Goal: Information Seeking & Learning: Learn about a topic

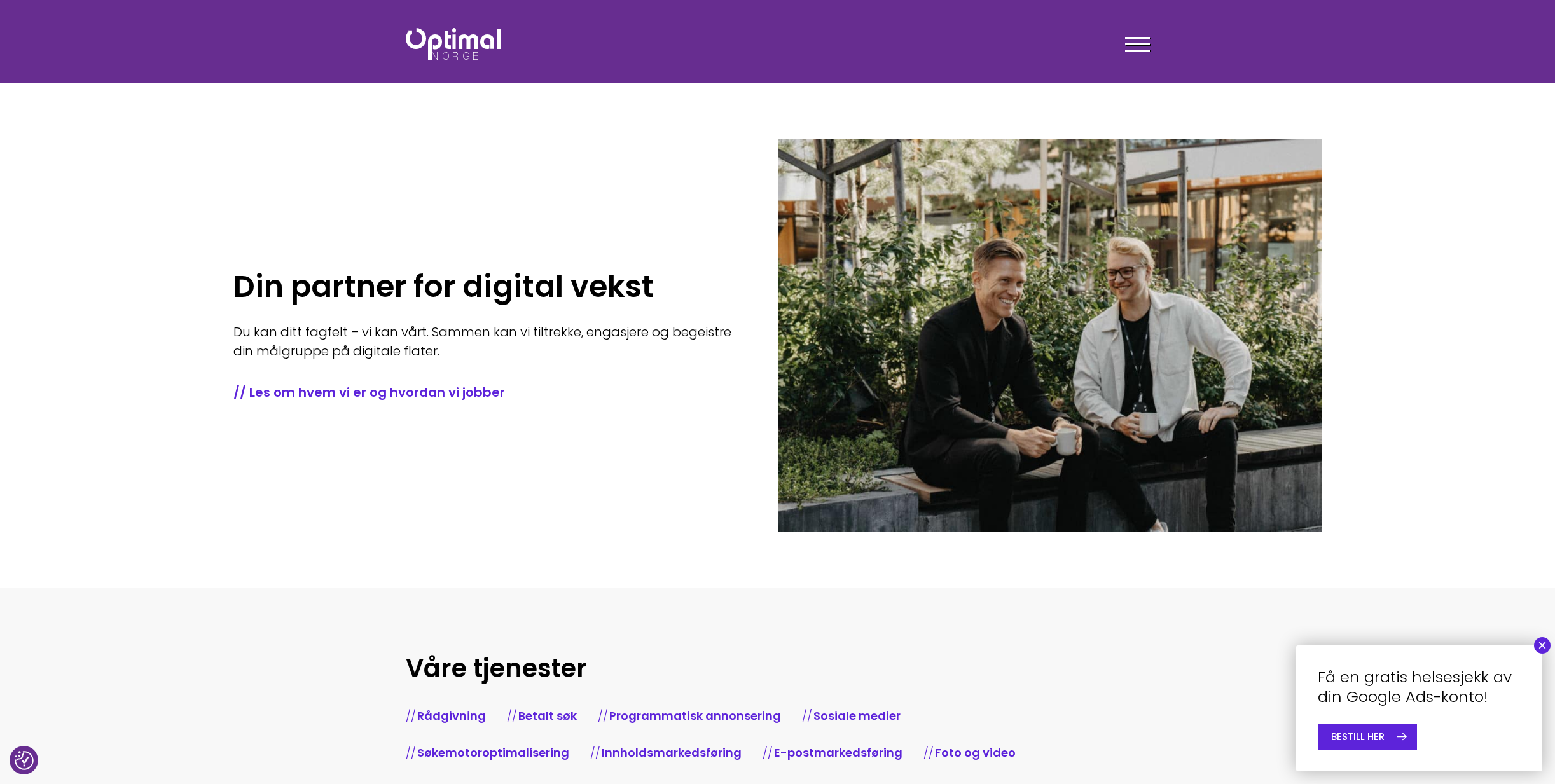
click at [1116, 33] on div "Tjenester Menneskene Om oss Kontakt oss Kundecaser Artikler Ledige stillinger F…" at bounding box center [969, 43] width 363 height 37
click at [1139, 38] on span at bounding box center [1138, 38] width 25 height 2
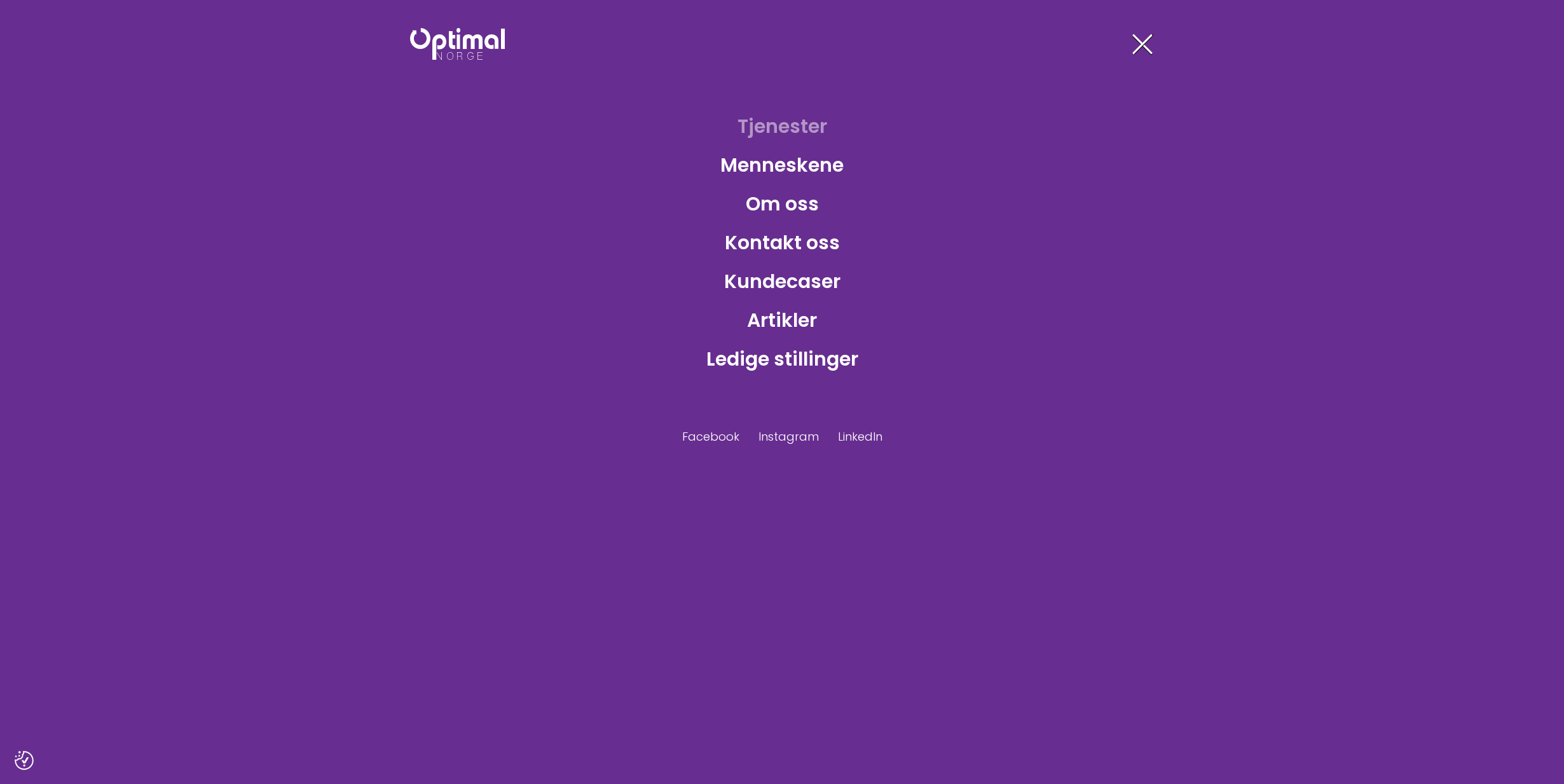
click at [771, 130] on link "Tjenester" at bounding box center [782, 125] width 110 height 41
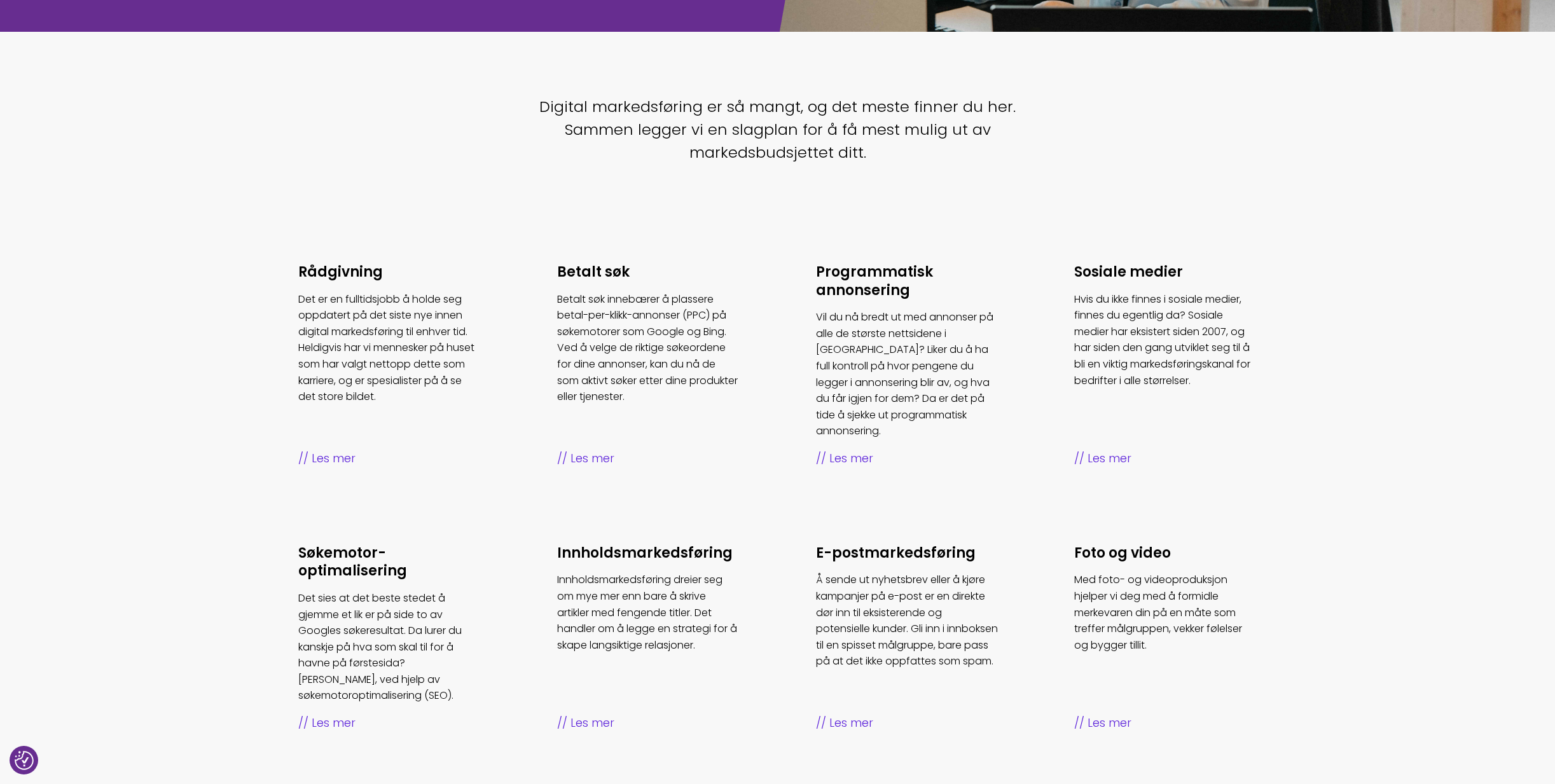
scroll to position [318, 0]
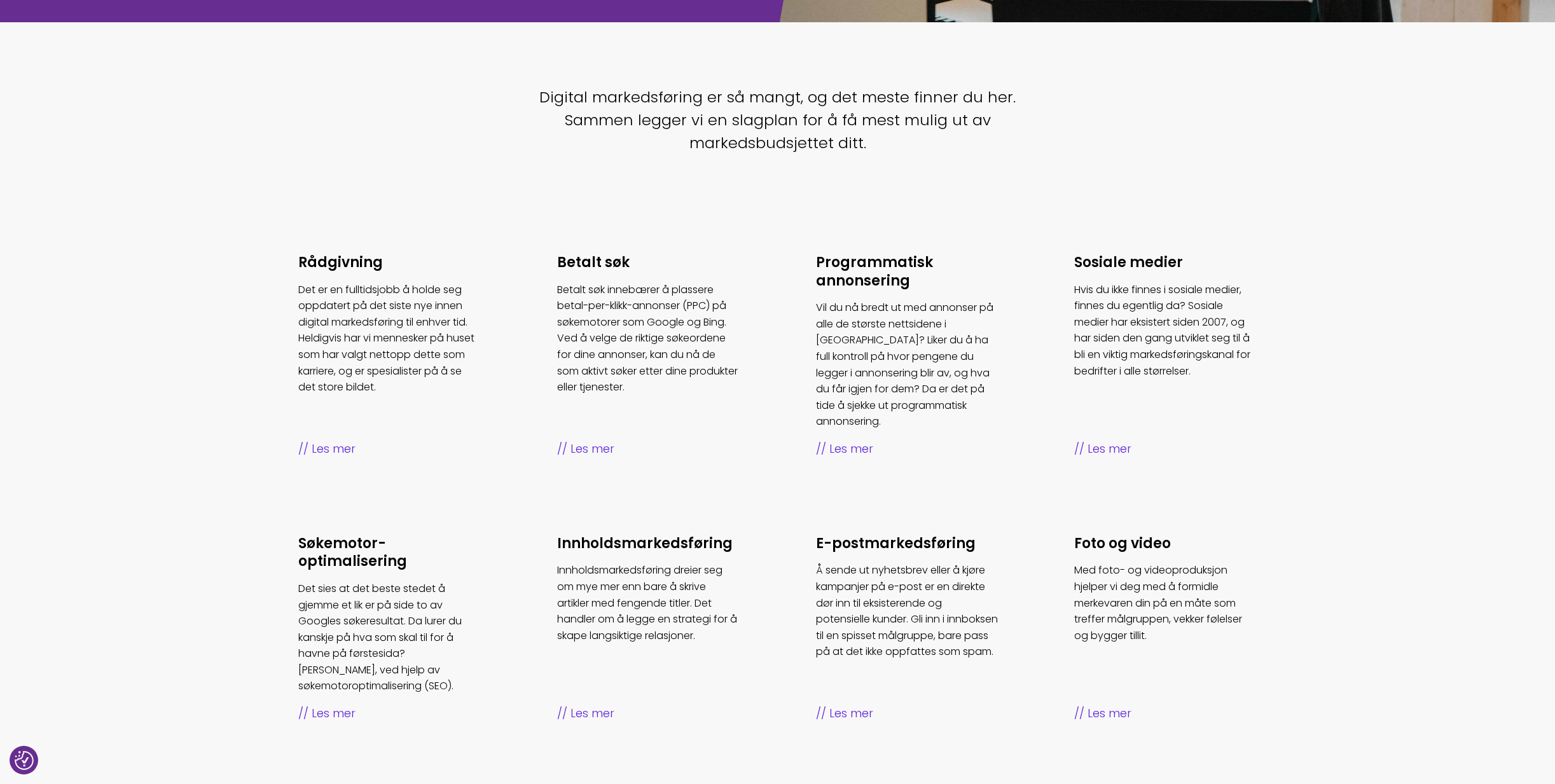
click at [1109, 705] on span "Les mer" at bounding box center [1166, 714] width 183 height 18
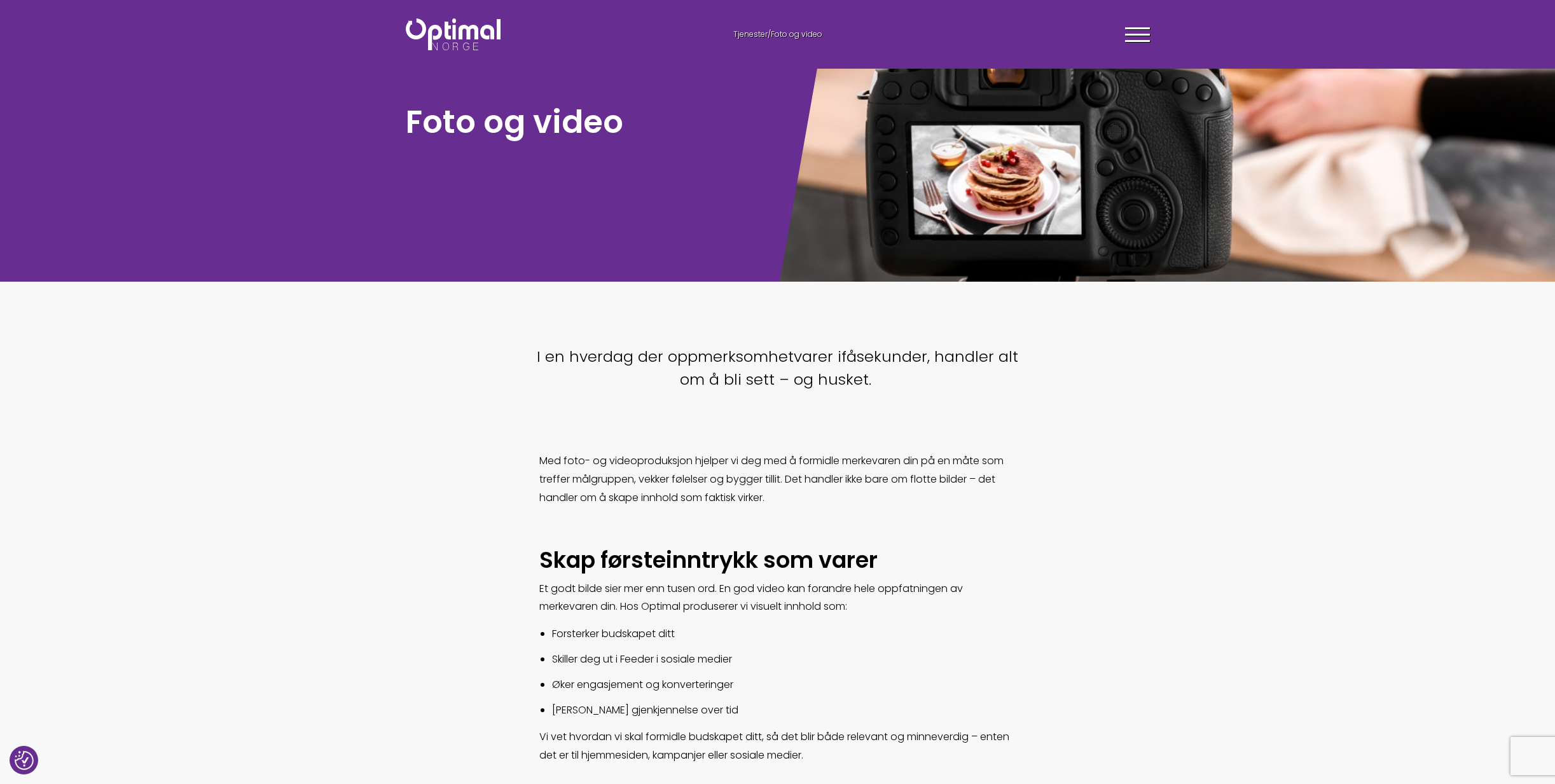
scroll to position [254, 0]
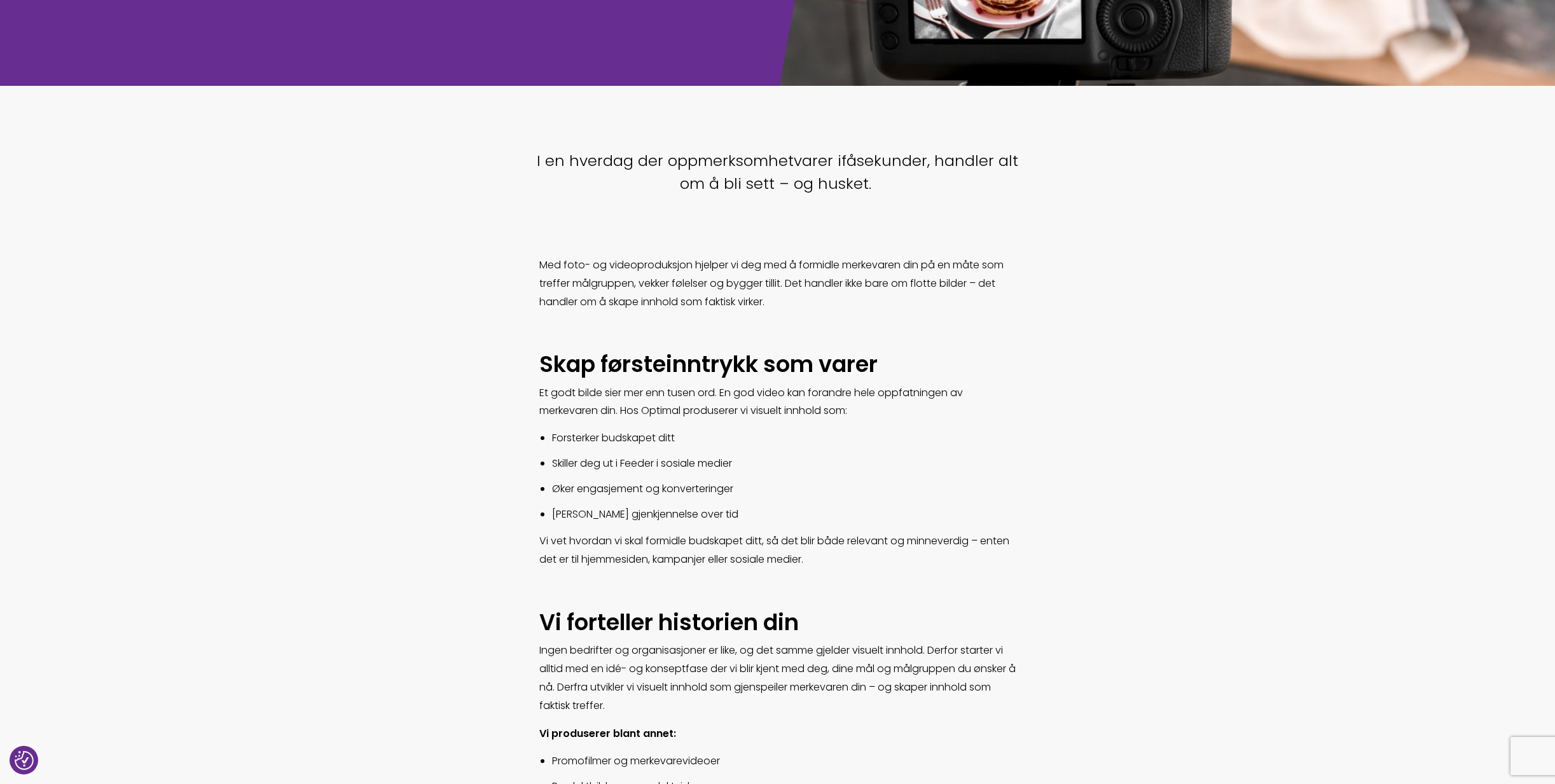
click at [546, 392] on span "Et godt bilde sier mer enn tusen ord. En god video kan forandre hele oppfatning…" at bounding box center [750, 401] width 423 height 33
drag, startPoint x: 546, startPoint y: 392, endPoint x: 744, endPoint y: 401, distance: 198.2
click at [744, 401] on p "Et godt bilde sier mer enn tusen ord. En god video kan forandre hele oppfatning…" at bounding box center [778, 402] width 477 height 37
click at [662, 394] on span "Et godt bilde sier mer enn tusen ord. En god video kan forandre hele oppfatning…" at bounding box center [750, 401] width 423 height 33
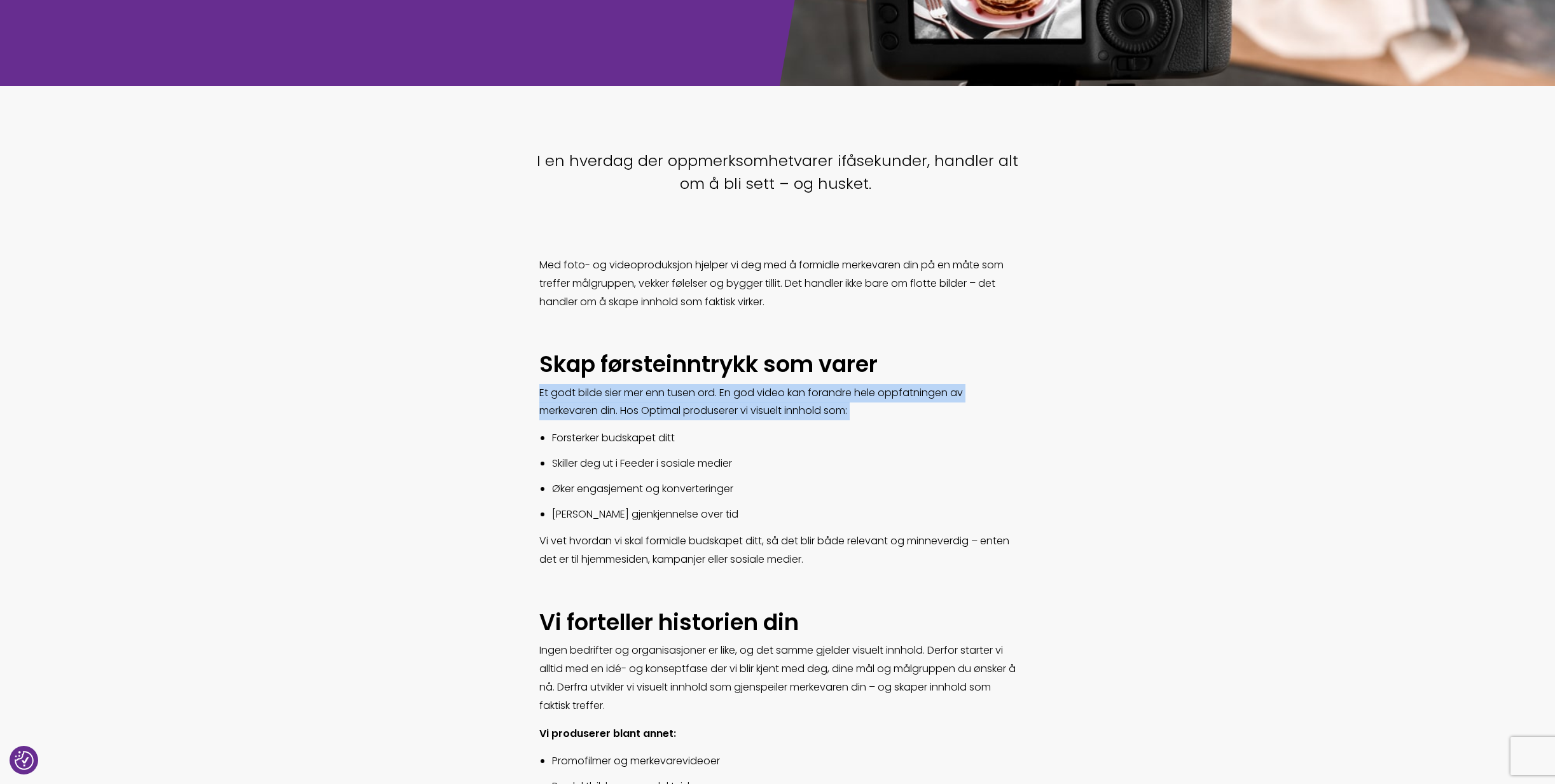
click at [662, 394] on span "Et godt bilde sier mer enn tusen ord. En god video kan forandre hele oppfatning…" at bounding box center [750, 401] width 423 height 33
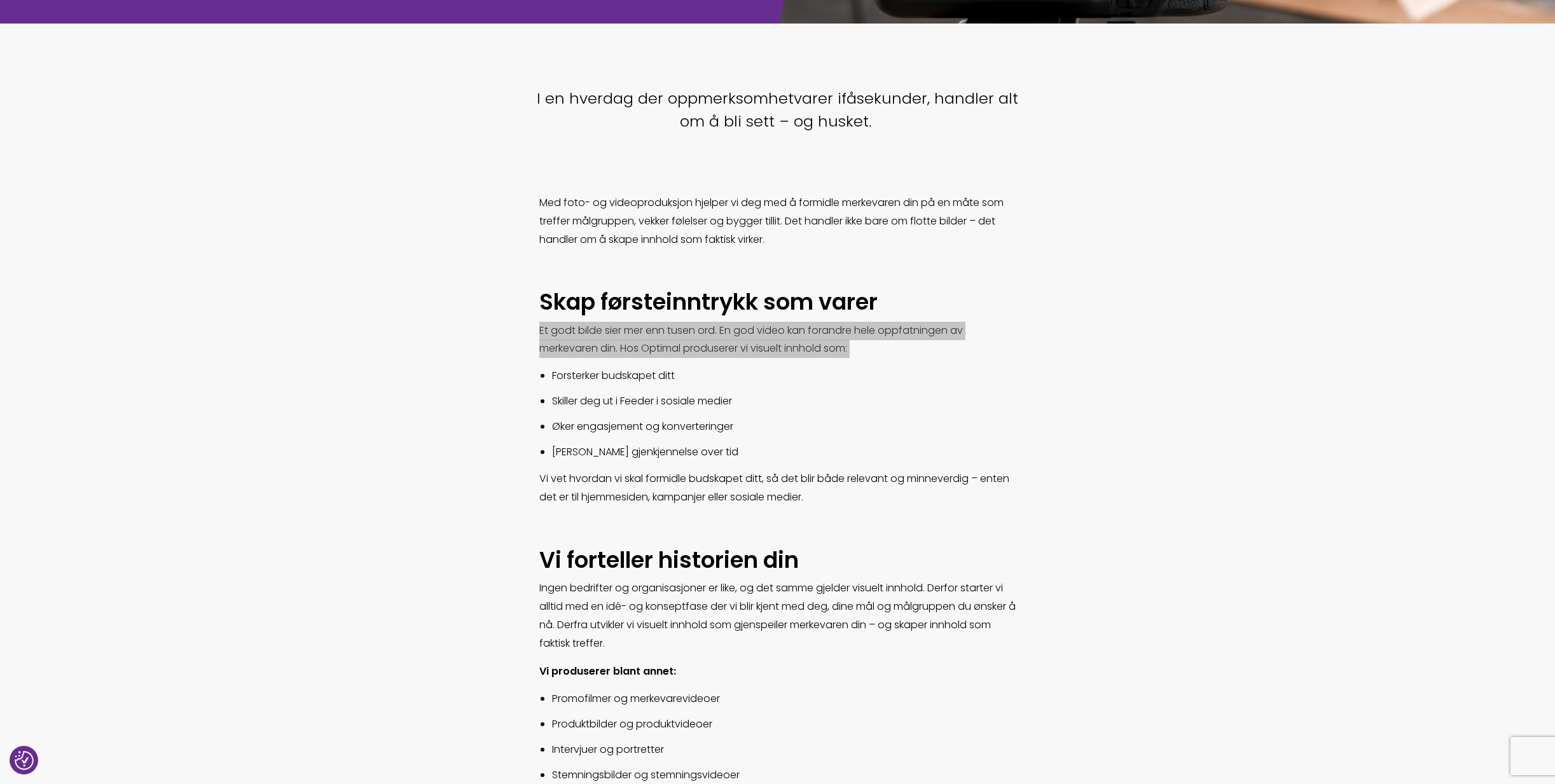
scroll to position [318, 0]
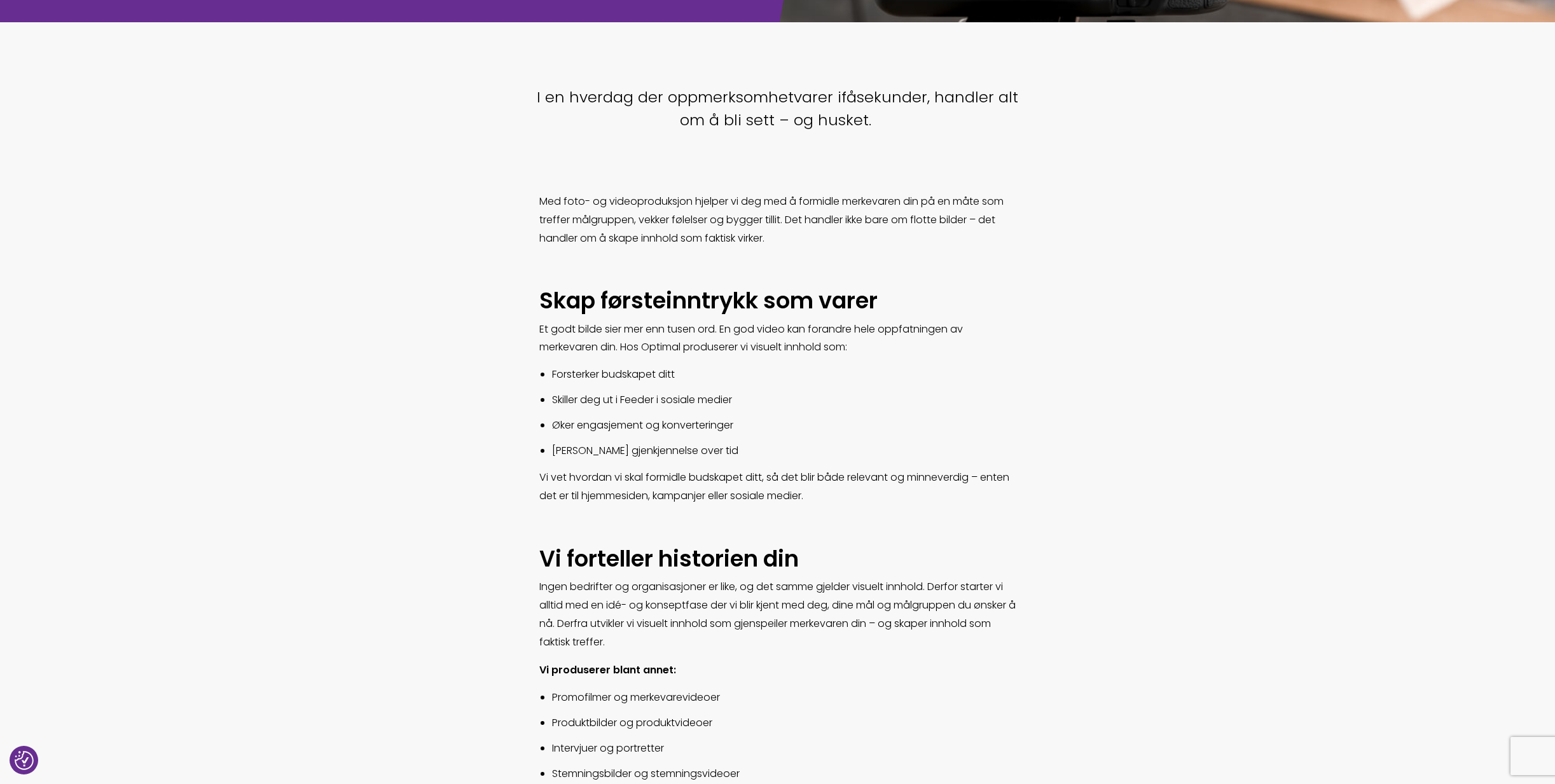
click at [625, 481] on span "Vi vet hvordan vi skal formidle budskapet ditt, så det blir både relevant og mi…" at bounding box center [774, 486] width 470 height 33
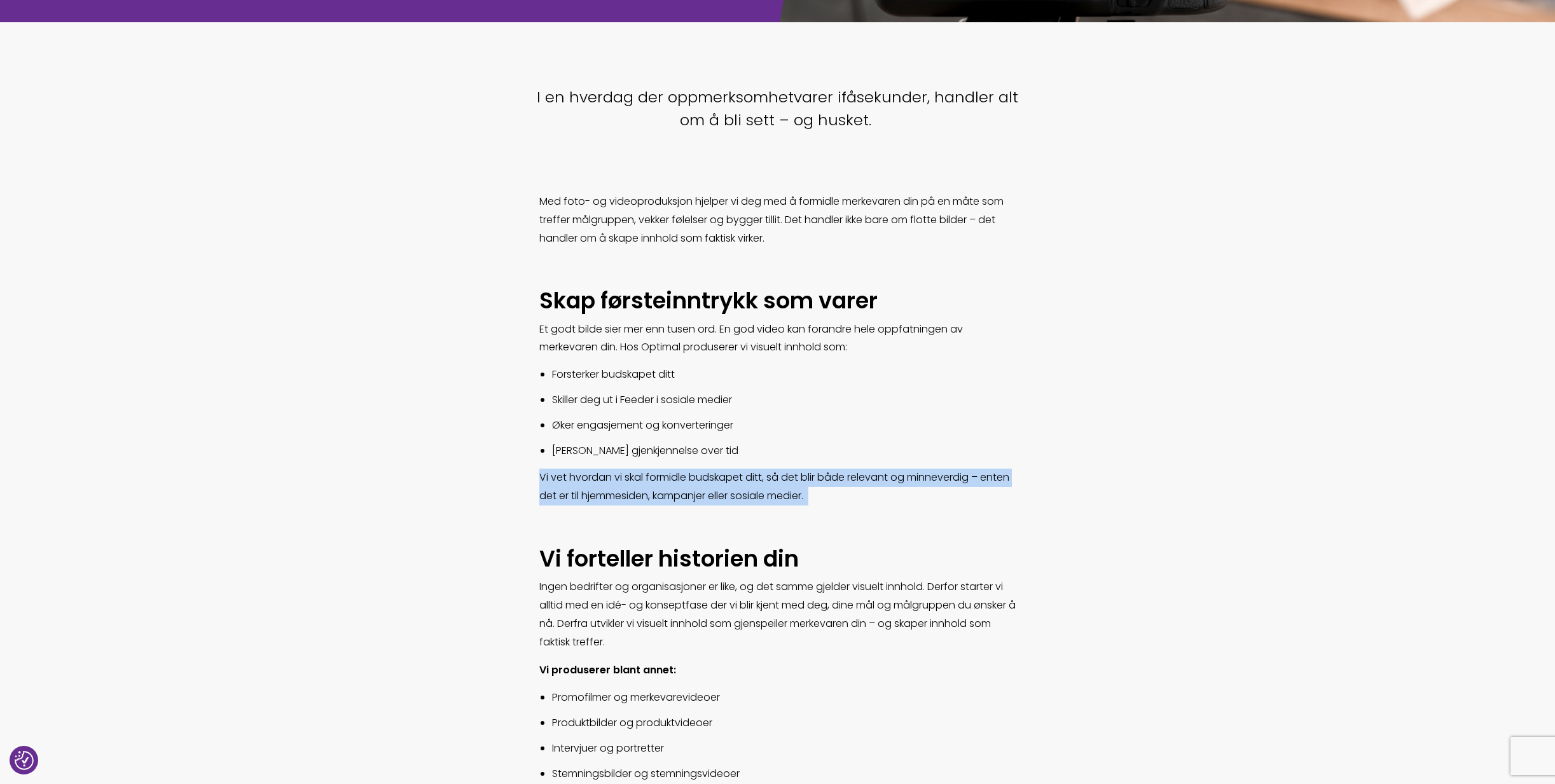
click at [625, 481] on span "Vi vet hvordan vi skal formidle budskapet ditt, så det blir både relevant og mi…" at bounding box center [774, 486] width 470 height 33
copy div "Vi vet hvordan vi skal formidle budskapet ditt, så det blir både relevant og mi…"
